Goal: Complete application form

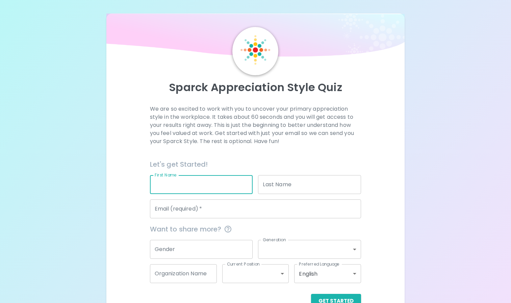
click at [179, 190] on input "First Name" at bounding box center [201, 184] width 103 height 19
type input "Kennedi"
type input "[PERSON_NAME]"
type input "[EMAIL_ADDRESS][DOMAIN_NAME]"
type input "[GEOGRAPHIC_DATA]"
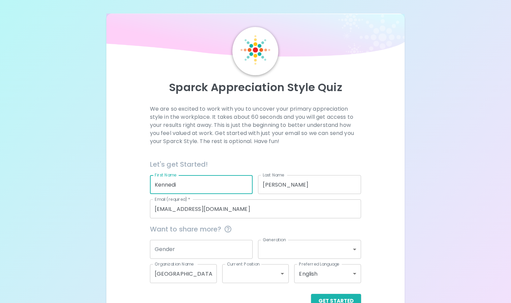
scroll to position [19, 0]
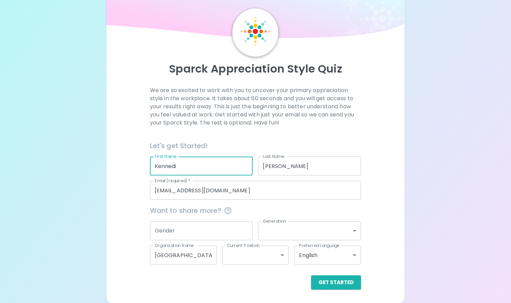
click at [210, 233] on input "Gender" at bounding box center [201, 230] width 103 height 19
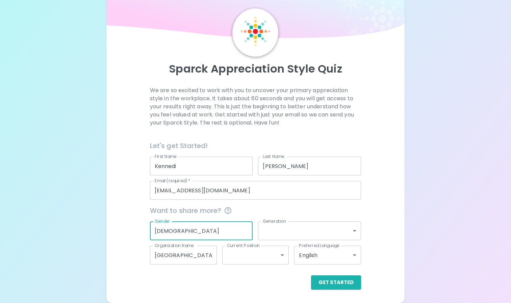
type input "[DEMOGRAPHIC_DATA]"
click at [284, 231] on body "Sparck Appreciation Style Quiz We are so excited to work with you to uncover yo…" at bounding box center [255, 142] width 511 height 322
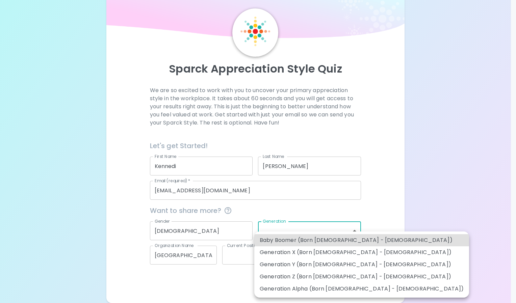
click at [280, 274] on li "Generation Z (Born [DEMOGRAPHIC_DATA] - [DEMOGRAPHIC_DATA])" at bounding box center [361, 277] width 215 height 12
type input "generation_z"
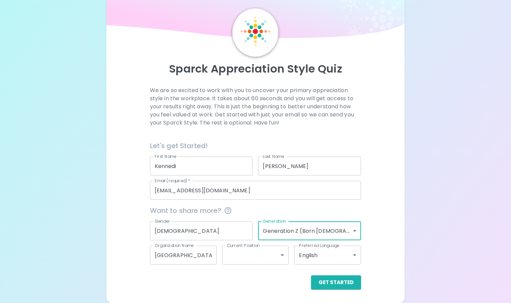
click at [267, 254] on body "Sparck Appreciation Style Quiz We are so excited to work with you to uncover yo…" at bounding box center [255, 142] width 511 height 322
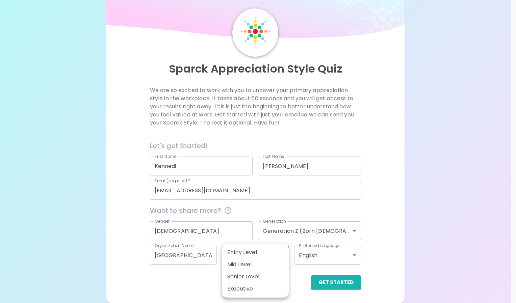
click at [262, 256] on li "Entry Level" at bounding box center [255, 252] width 67 height 12
type input "entry_level"
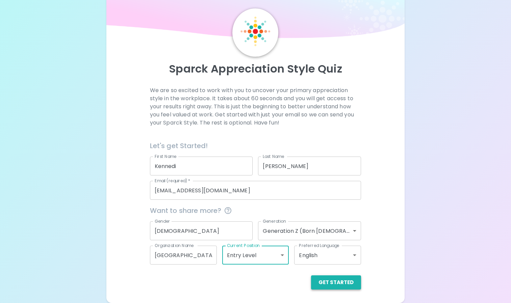
click at [334, 283] on button "Get Started" at bounding box center [336, 282] width 50 height 14
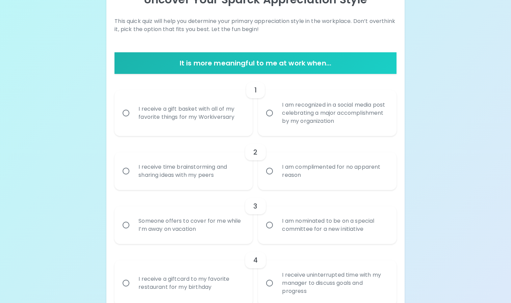
scroll to position [88, 0]
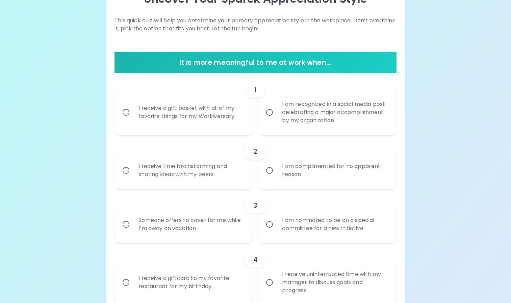
click at [204, 118] on div "I receive a gift basket with all of my favorite things for my Workiversary" at bounding box center [191, 112] width 116 height 32
click at [133, 118] on input "I receive a gift basket with all of my favorite things for my Workiversary" at bounding box center [126, 112] width 14 height 14
radio input "true"
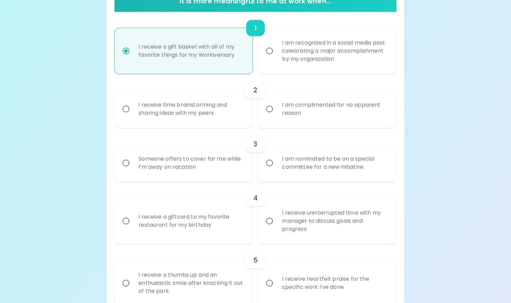
scroll to position [150, 0]
click at [275, 115] on input "I am complimented for no apparent reason" at bounding box center [269, 109] width 14 height 14
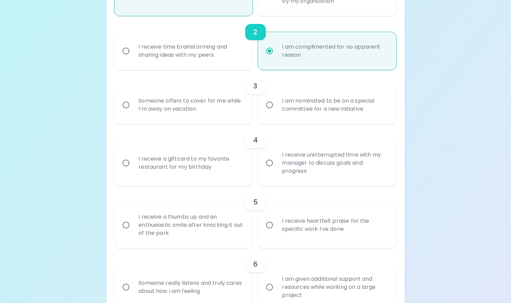
scroll to position [208, 0]
radio input "true"
click at [273, 102] on input "I am nominated to be on a special committee for a new initiative" at bounding box center [269, 105] width 14 height 14
radio input "false"
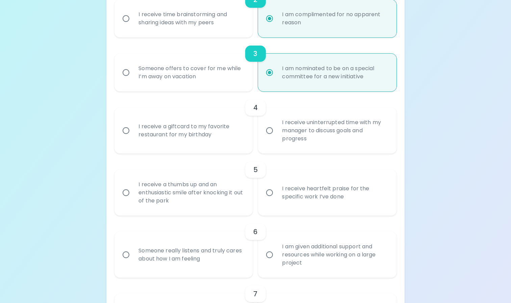
scroll to position [262, 0]
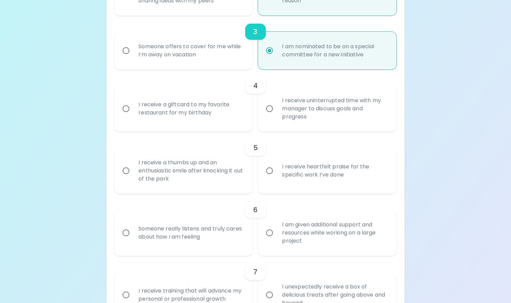
radio input "true"
click at [207, 114] on div "I receive a giftcard to my favorite restaurant for my birthday" at bounding box center [191, 108] width 116 height 32
click at [133, 114] on input "I receive a giftcard to my favorite restaurant for my birthday" at bounding box center [126, 109] width 14 height 14
radio input "false"
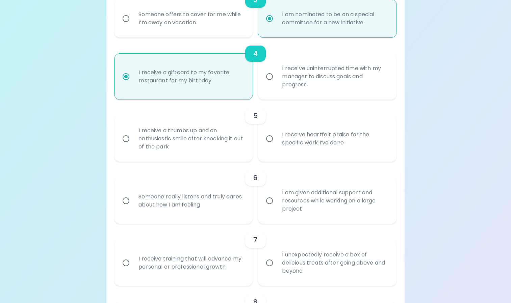
scroll to position [316, 0]
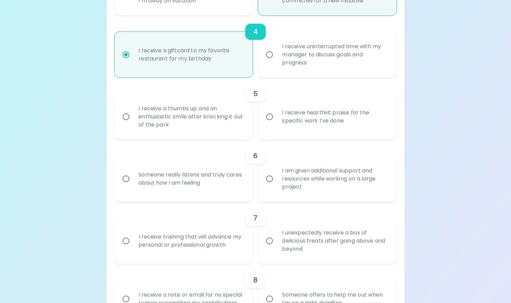
radio input "true"
click at [284, 118] on div "I receive heartfelt praise for the specific work I’ve done" at bounding box center [334, 117] width 116 height 32
click at [276, 118] on input "I receive heartfelt praise for the specific work I’ve done" at bounding box center [269, 117] width 14 height 14
radio input "false"
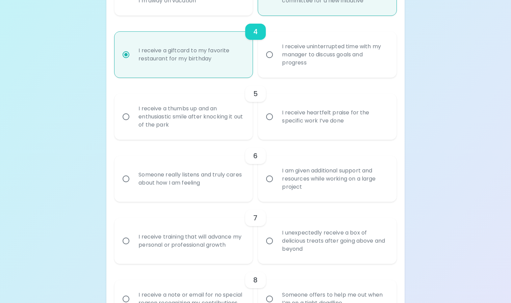
radio input "false"
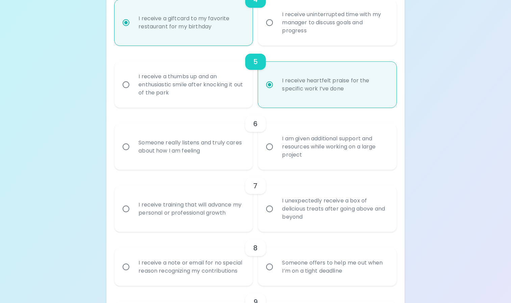
scroll to position [370, 0]
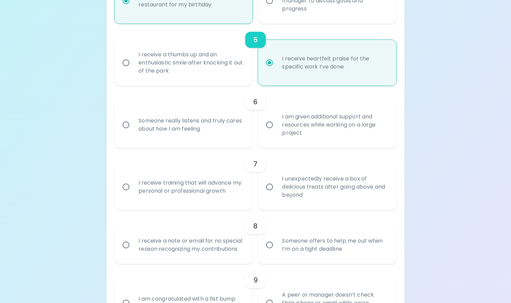
radio input "true"
click at [199, 117] on div "Someone really listens and truly cares about how I am feeling" at bounding box center [191, 125] width 116 height 32
click at [133, 118] on input "Someone really listens and truly cares about how I am feeling" at bounding box center [126, 125] width 14 height 14
radio input "false"
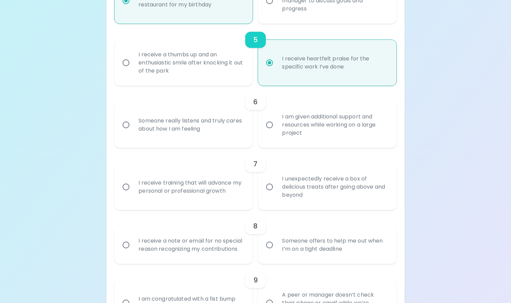
radio input "false"
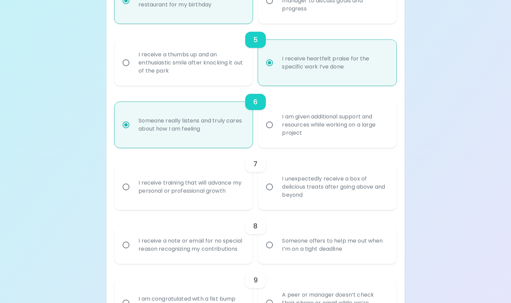
scroll to position [424, 0]
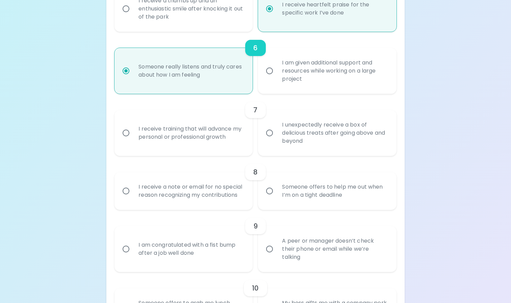
radio input "true"
click at [267, 137] on input "I unexpectedly receive a box of delicious treats after going above and beyond" at bounding box center [269, 133] width 14 height 14
radio input "false"
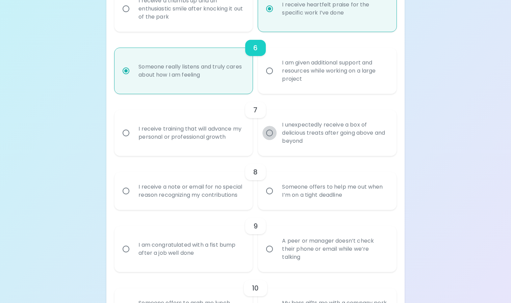
radio input "false"
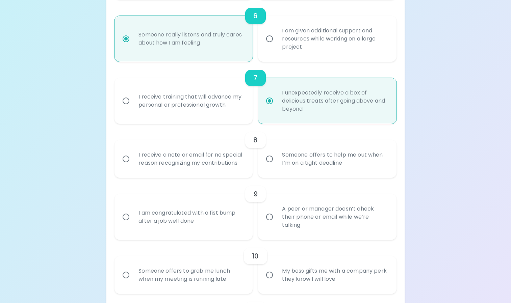
scroll to position [478, 0]
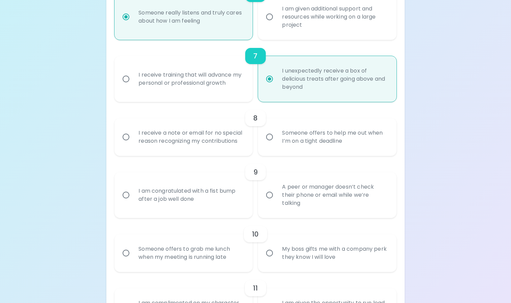
radio input "true"
click at [282, 144] on div "Someone offers to help me out when I’m on a tight deadline" at bounding box center [334, 137] width 116 height 32
click at [276, 144] on input "Someone offers to help me out when I’m on a tight deadline" at bounding box center [269, 137] width 14 height 14
radio input "false"
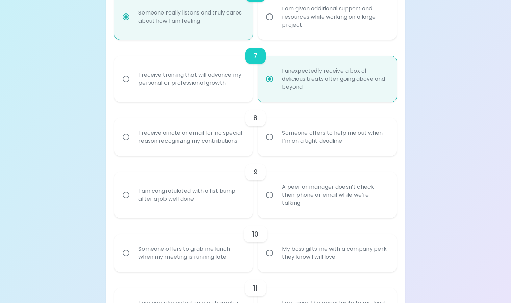
radio input "false"
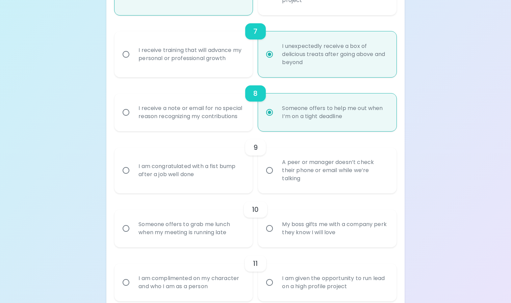
scroll to position [532, 0]
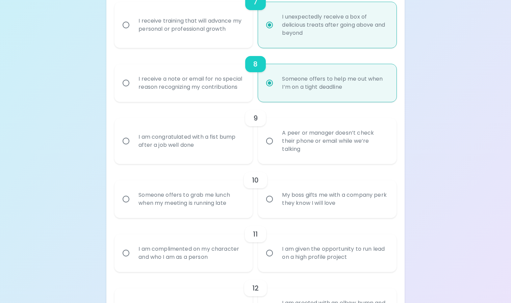
radio input "true"
click at [219, 129] on div "I am congratulated with a fist bump after a job well done" at bounding box center [191, 141] width 116 height 32
click at [133, 134] on input "I am congratulated with a fist bump after a job well done" at bounding box center [126, 141] width 14 height 14
radio input "false"
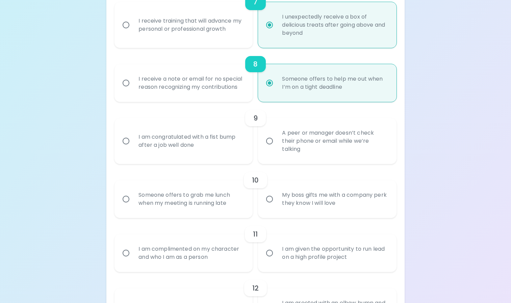
radio input "false"
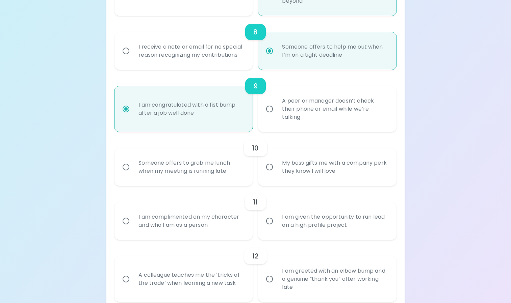
scroll to position [586, 0]
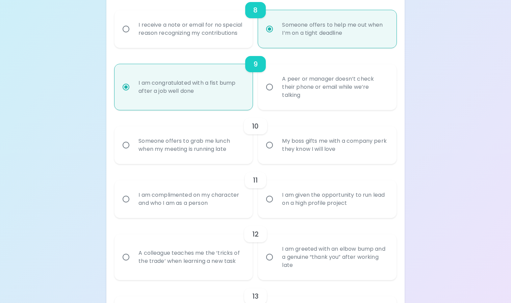
radio input "true"
click at [266, 148] on input "My boss gifts me with a company perk they know I will love" at bounding box center [269, 145] width 14 height 14
radio input "false"
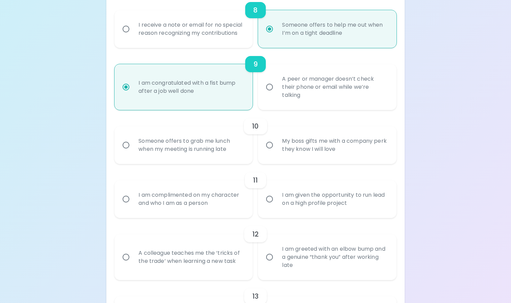
radio input "false"
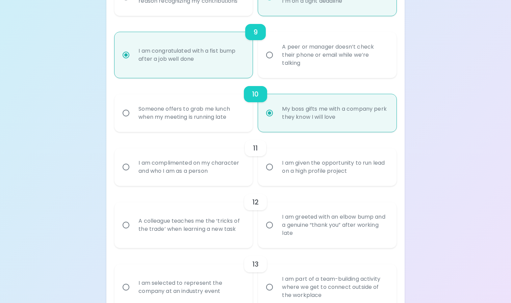
scroll to position [640, 0]
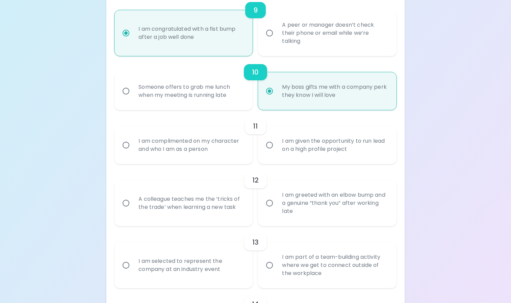
radio input "true"
click at [264, 142] on input "I am given the opportunity to run lead on a high profile project" at bounding box center [269, 145] width 14 height 14
radio input "false"
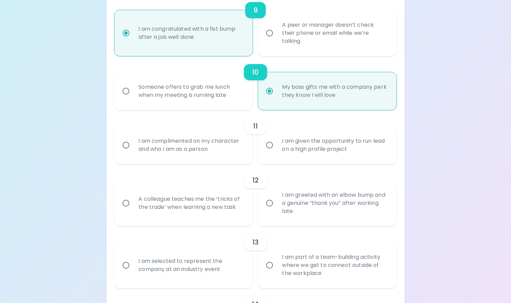
radio input "false"
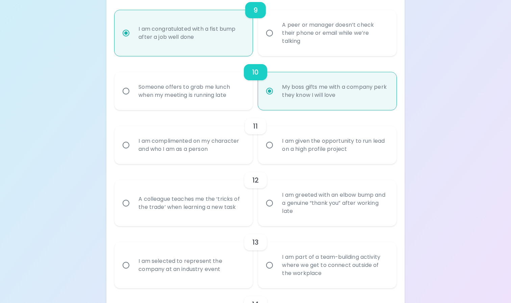
radio input "false"
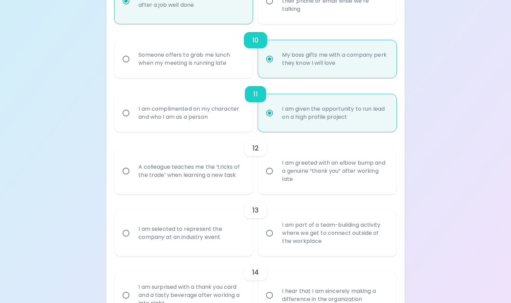
scroll to position [694, 0]
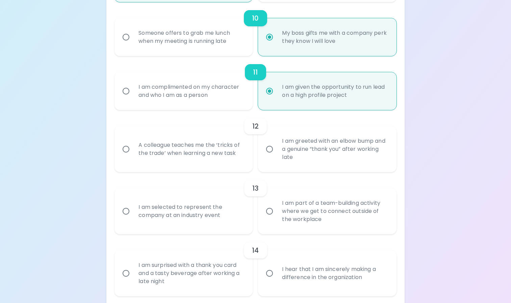
radio input "true"
click at [184, 141] on div "A colleague teaches me the ‘tricks of the trade’ when learning a new task" at bounding box center [191, 149] width 116 height 32
click at [133, 142] on input "A colleague teaches me the ‘tricks of the trade’ when learning a new task" at bounding box center [126, 149] width 14 height 14
radio input "false"
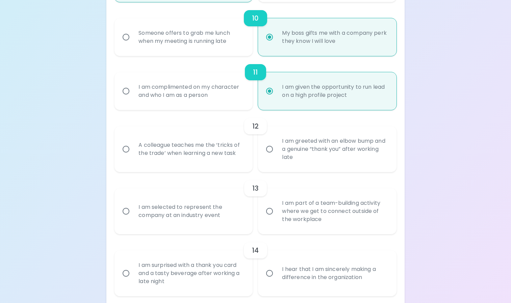
radio input "false"
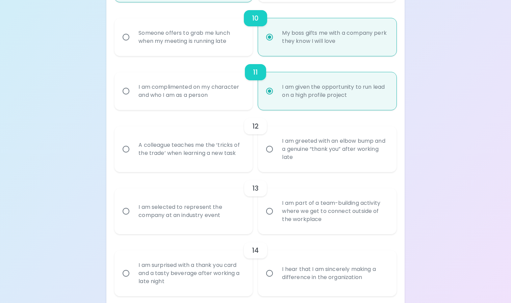
radio input "false"
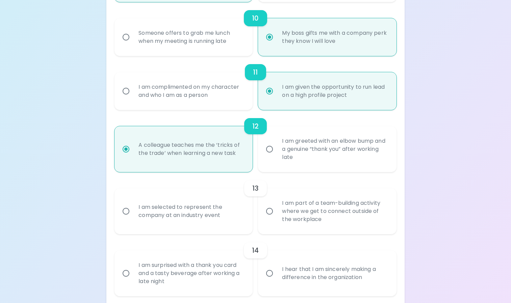
scroll to position [748, 0]
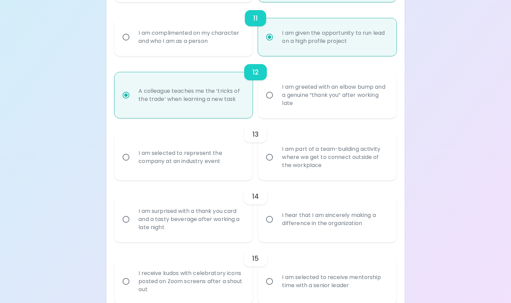
radio input "true"
click at [270, 159] on input "I am part of a team-building activity where we get to connect outside of the wo…" at bounding box center [269, 157] width 14 height 14
radio input "false"
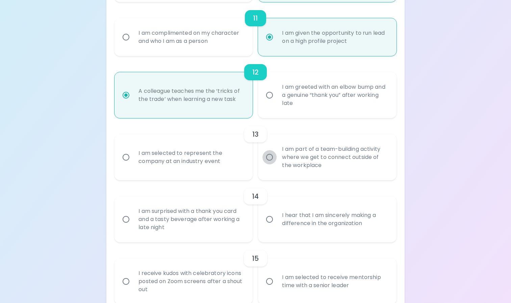
radio input "false"
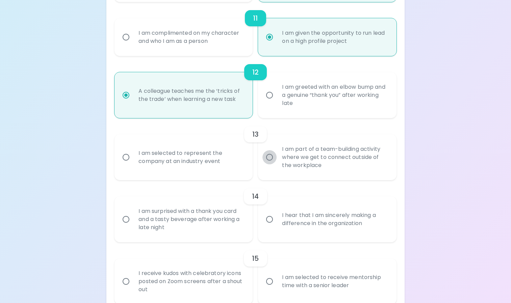
radio input "false"
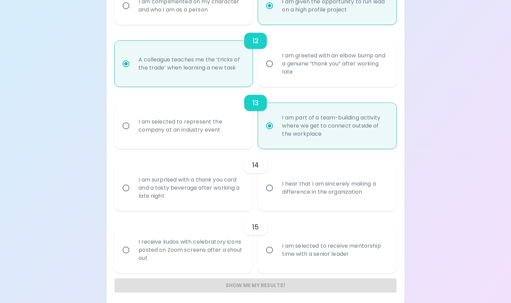
scroll to position [783, 0]
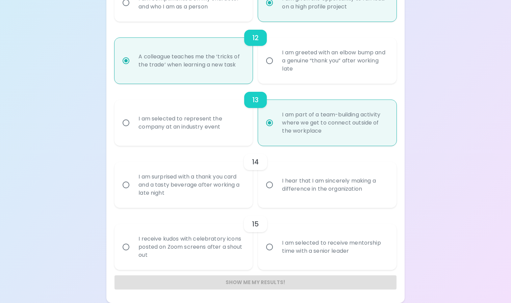
radio input "true"
click at [201, 127] on div "I am selected to represent the company at an industry event" at bounding box center [191, 123] width 116 height 32
click at [133, 127] on input "I am selected to represent the company at an industry event" at bounding box center [126, 123] width 14 height 14
radio input "false"
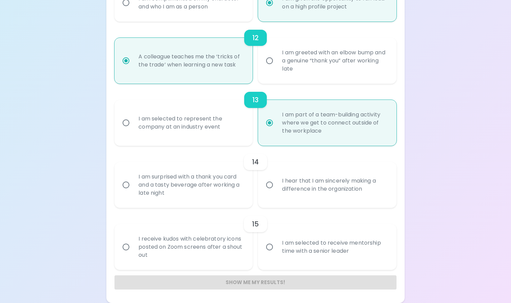
radio input "false"
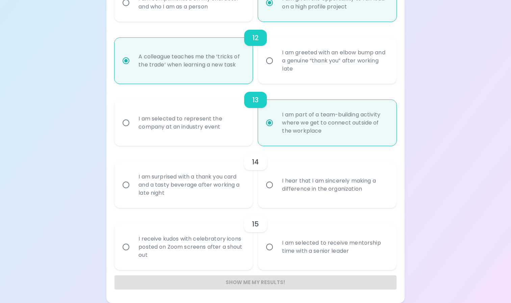
radio input "false"
radio input "true"
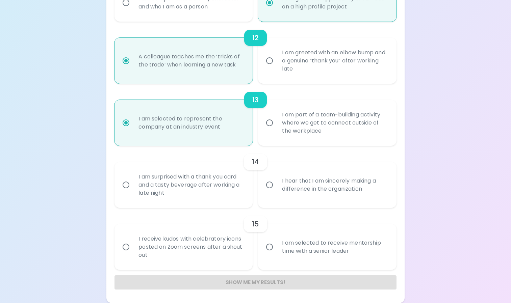
radio input "true"
click at [282, 117] on div "I am part of a team-building activity where we get to connect outside of the wo…" at bounding box center [334, 123] width 116 height 40
click at [276, 117] on input "I am part of a team-building activity where we get to connect outside of the wo…" at bounding box center [269, 123] width 14 height 14
radio input "false"
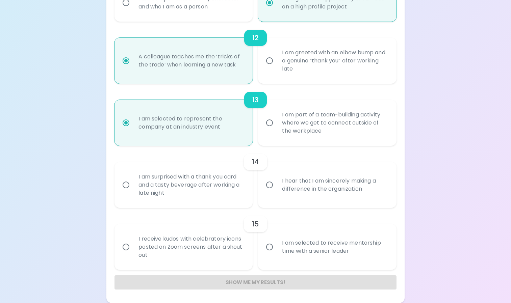
radio input "false"
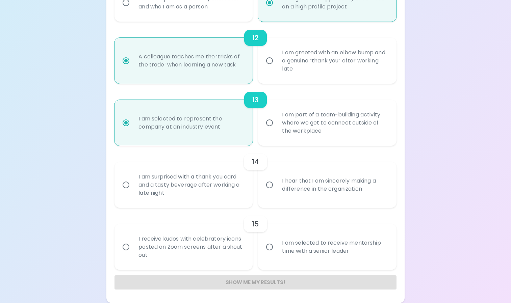
radio input "false"
radio input "true"
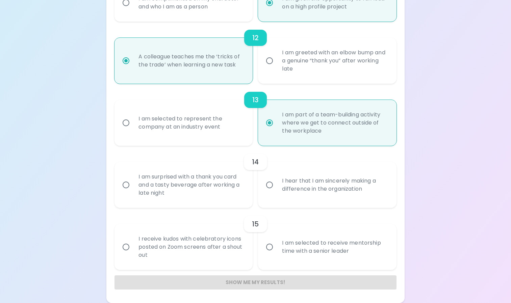
radio input "true"
click at [265, 161] on div "14" at bounding box center [255, 162] width 23 height 16
click at [271, 177] on label "I hear that I am sincerely making a difference in the organization" at bounding box center [323, 185] width 138 height 46
click at [271, 178] on input "I hear that I am sincerely making a difference in the organization" at bounding box center [269, 185] width 14 height 14
radio input "false"
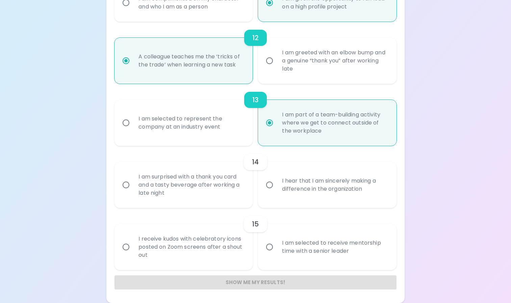
radio input "false"
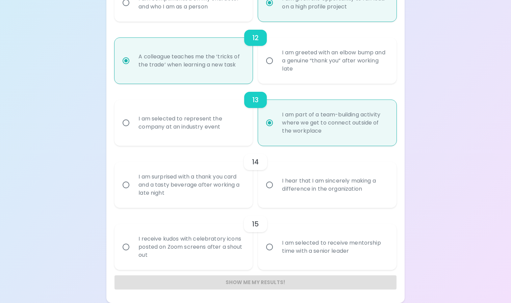
radio input "false"
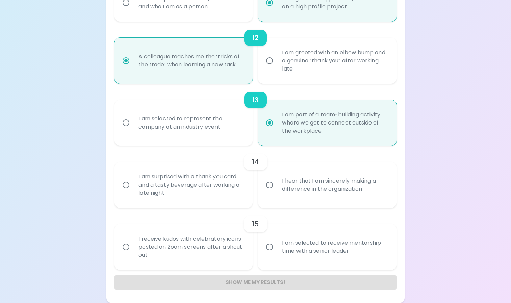
radio input "false"
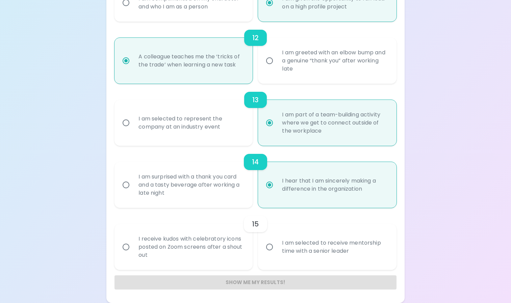
radio input "true"
click at [276, 252] on input "I am selected to receive mentorship time with a senior leader" at bounding box center [269, 247] width 14 height 14
radio input "false"
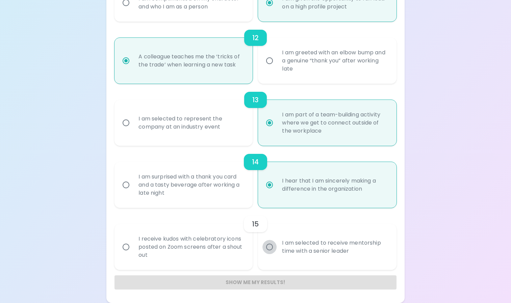
radio input "false"
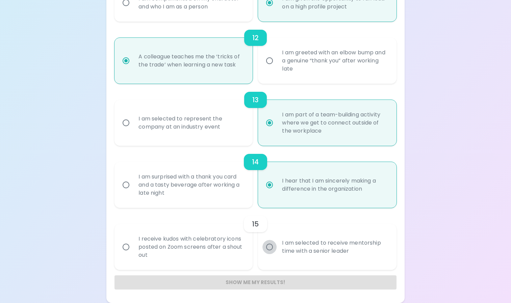
radio input "false"
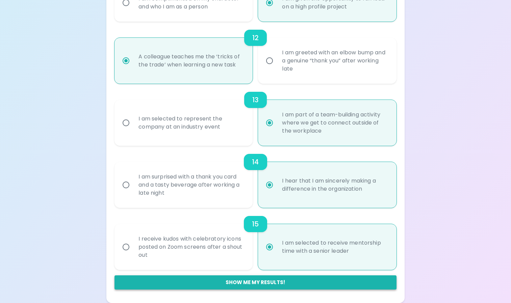
radio input "true"
click at [246, 283] on button "Show me my results!" at bounding box center [255, 282] width 282 height 14
radio input "false"
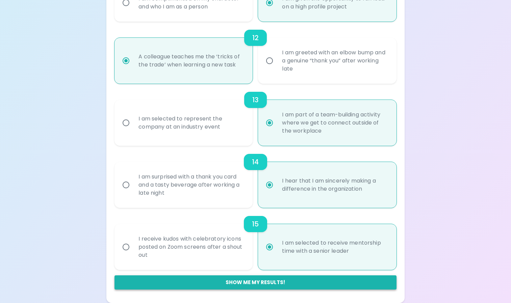
radio input "false"
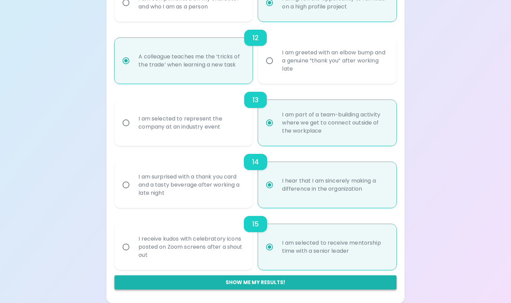
radio input "false"
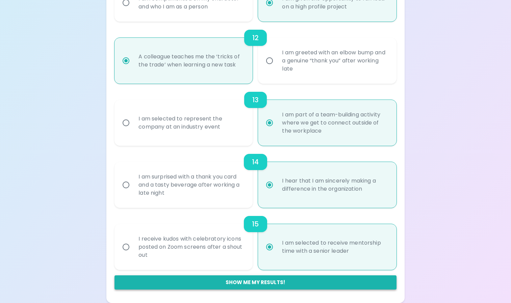
radio input "false"
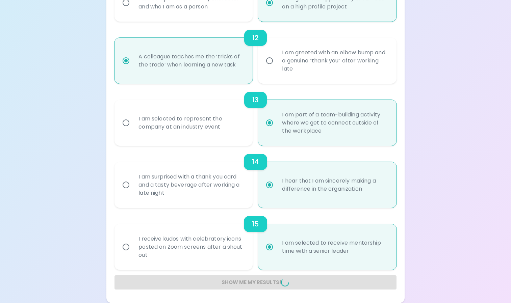
radio input "false"
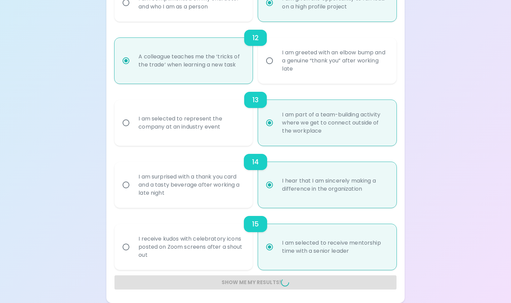
radio input "false"
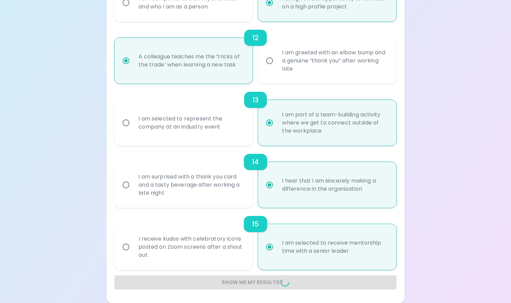
radio input "false"
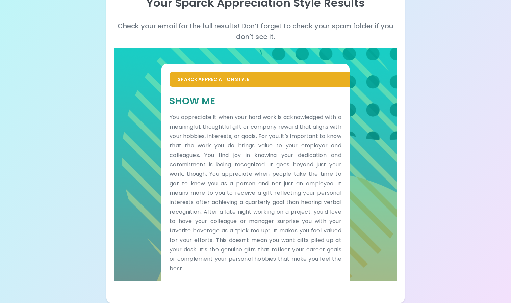
scroll to position [0, 0]
